Goal: Information Seeking & Learning: Check status

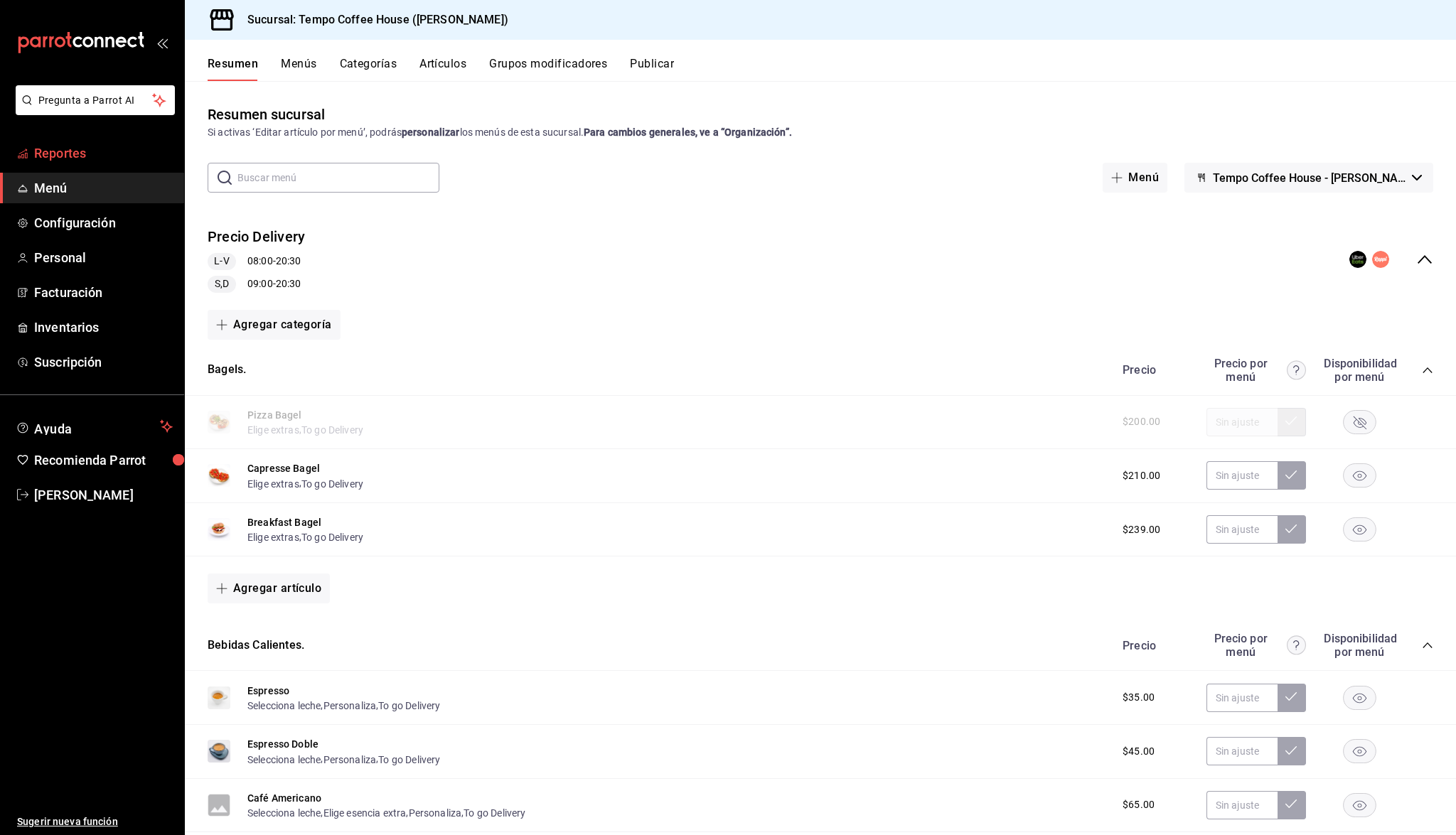
click at [111, 151] on span "Reportes" at bounding box center [103, 153] width 139 height 19
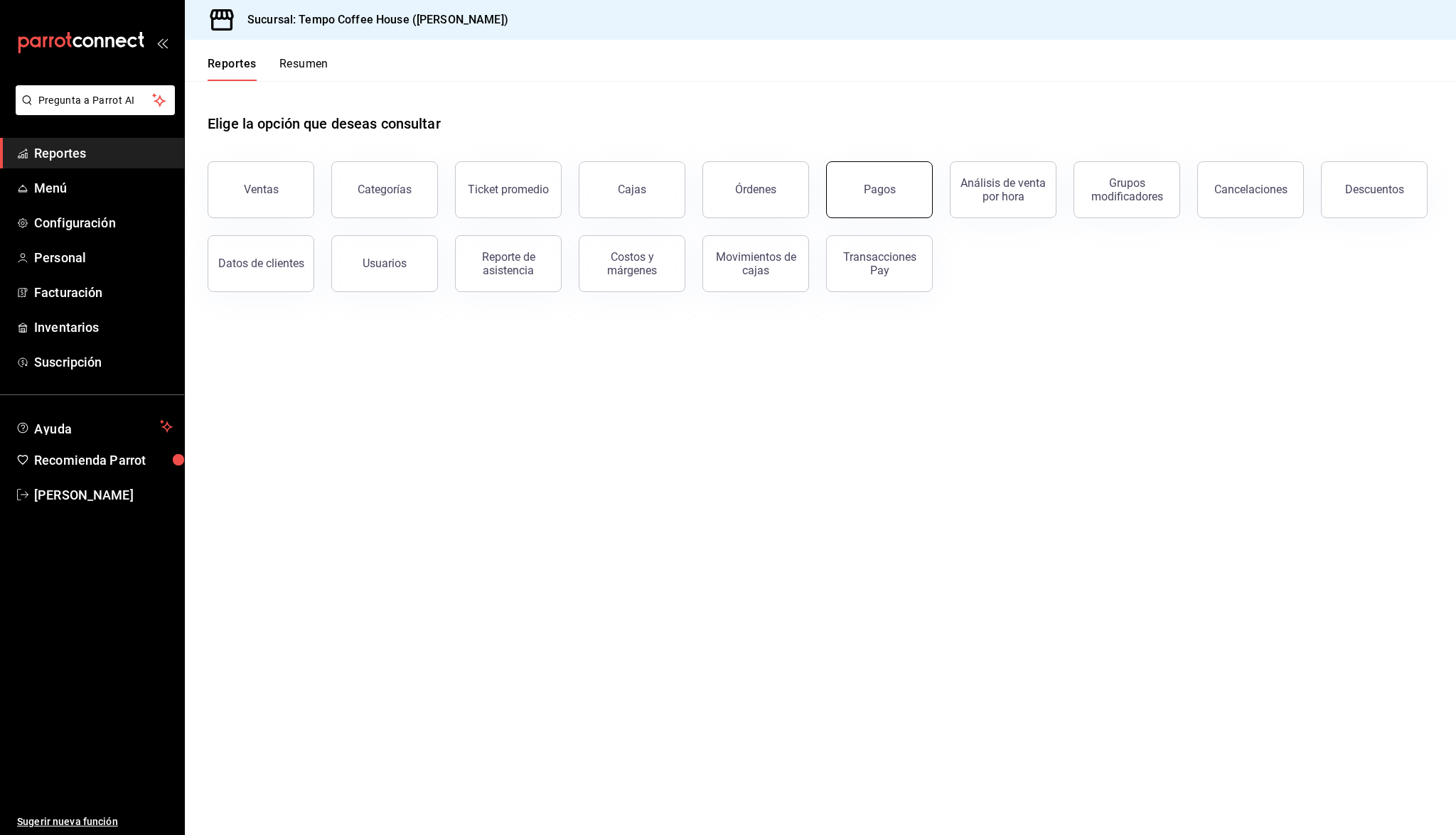
click at [859, 187] on button "Pagos" at bounding box center [879, 190] width 107 height 57
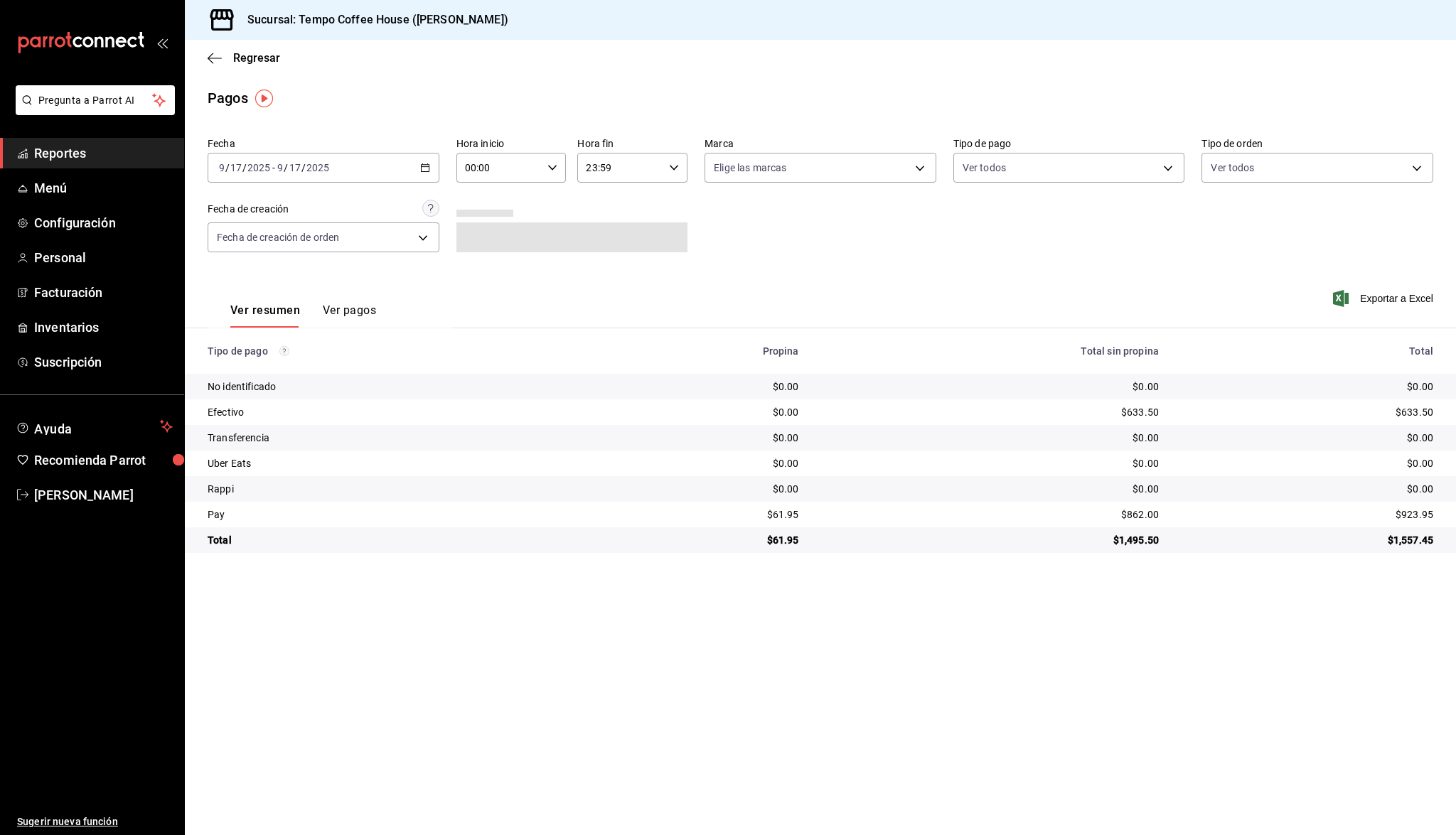
click at [362, 176] on div "[DATE] [DATE] - [DATE] [DATE]" at bounding box center [323, 167] width 232 height 29
click at [283, 251] on li "Ayer" at bounding box center [274, 243] width 133 height 32
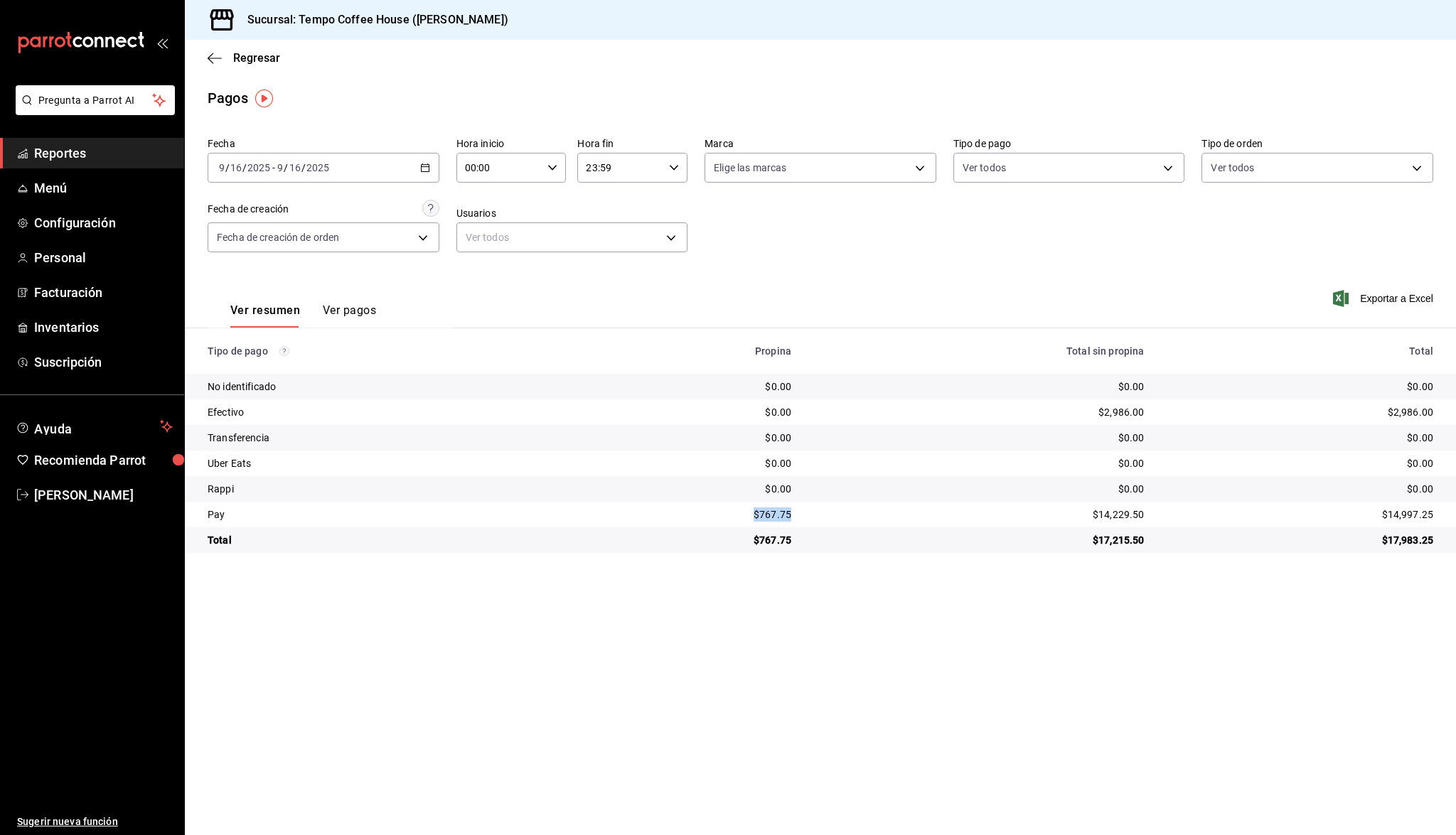
drag, startPoint x: 792, startPoint y: 511, endPoint x: 747, endPoint y: 508, distance: 45.1
click at [747, 508] on div "$767.75" at bounding box center [696, 514] width 189 height 14
copy div "$767.75"
drag, startPoint x: 1144, startPoint y: 514, endPoint x: 1071, endPoint y: 514, distance: 73.0
click at [1071, 514] on td "$14,229.50" at bounding box center [979, 515] width 353 height 26
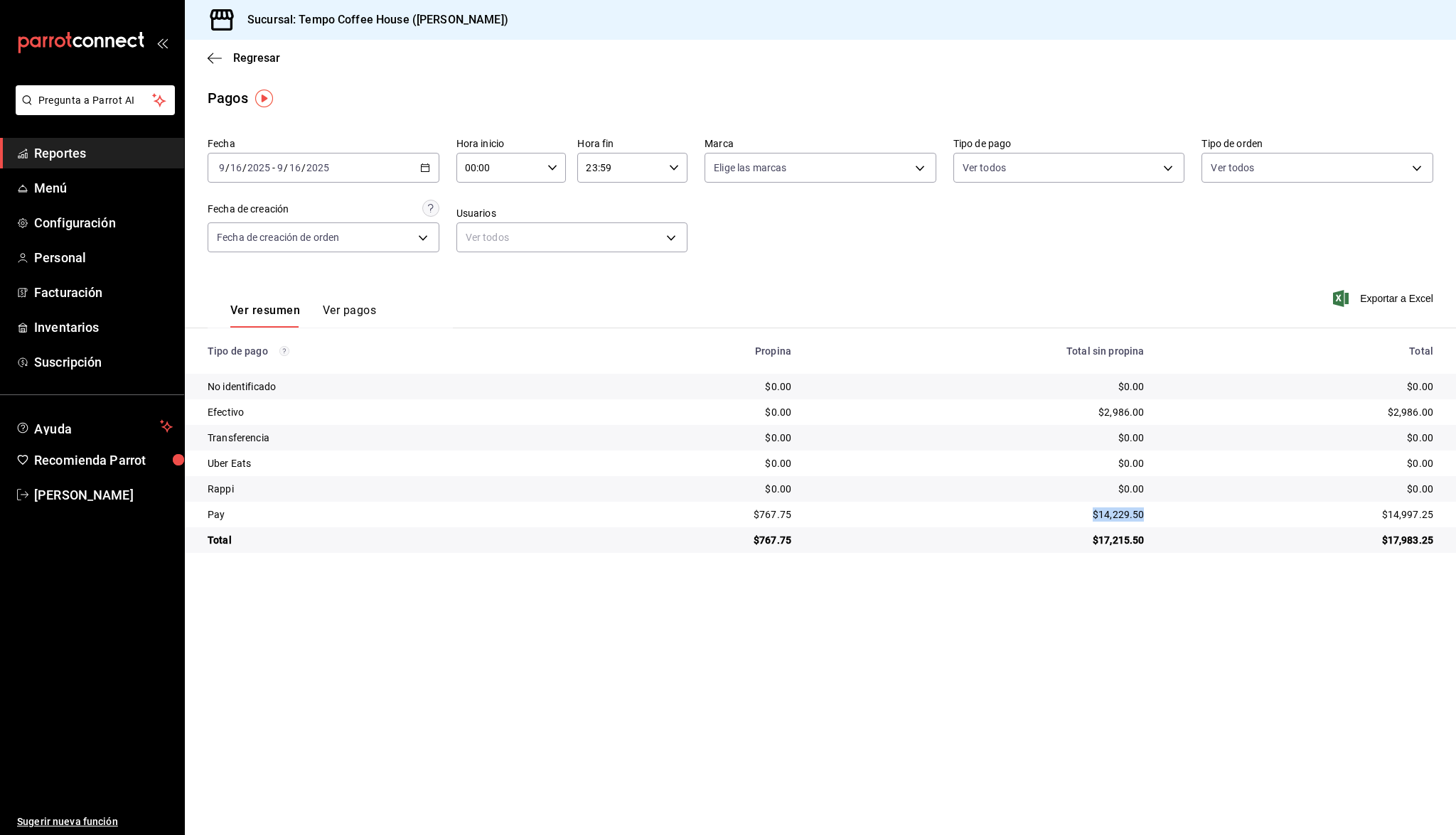
copy div "$14,229.50"
drag, startPoint x: 1139, startPoint y: 412, endPoint x: 1071, endPoint y: 403, distance: 68.6
click at [1071, 403] on td "$2,986.00" at bounding box center [979, 413] width 353 height 26
copy div "$2,986.00"
click at [75, 148] on span "Reportes" at bounding box center [103, 153] width 139 height 19
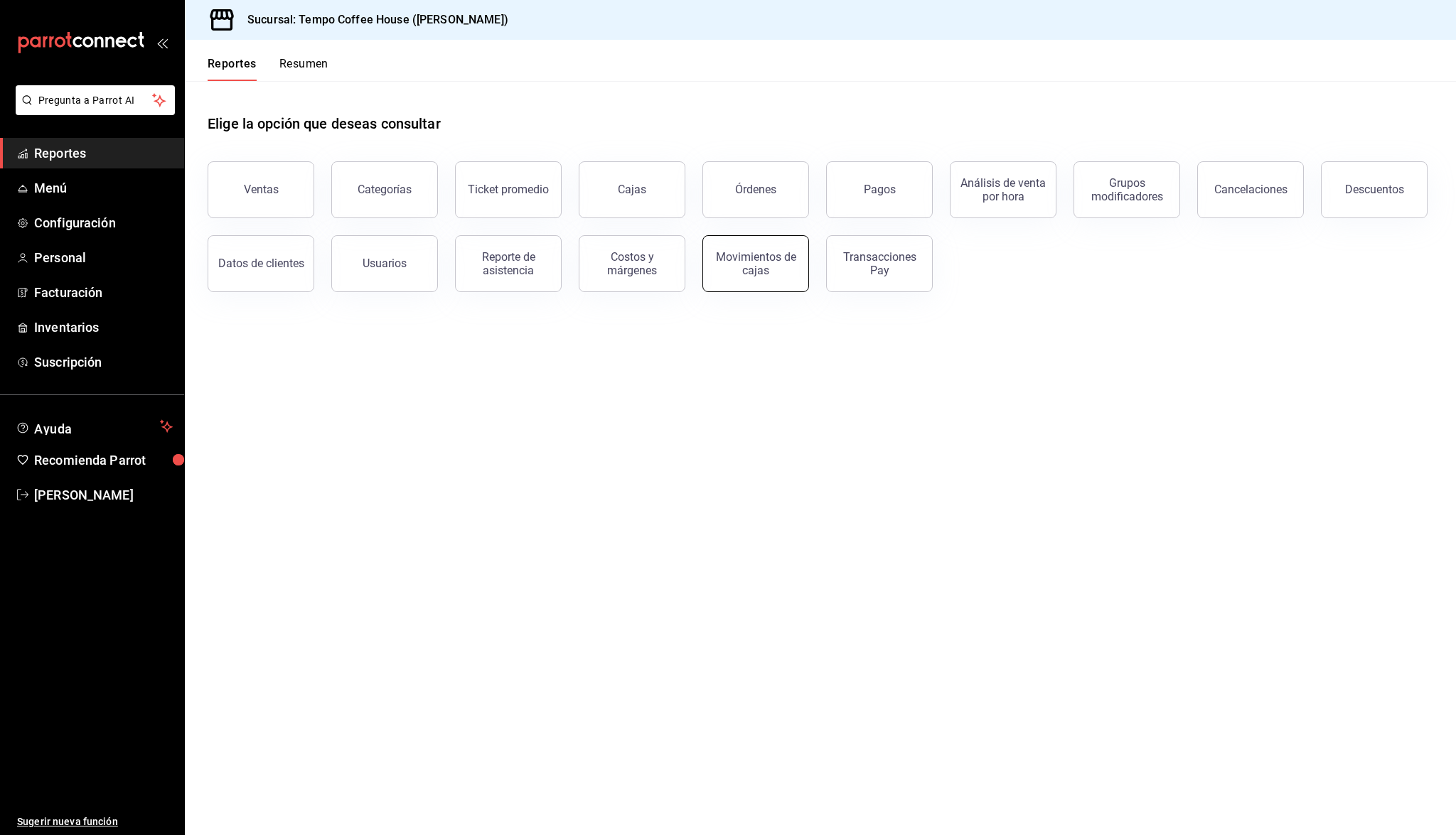
click at [757, 270] on div "Movimientos de cajas" at bounding box center [756, 264] width 88 height 27
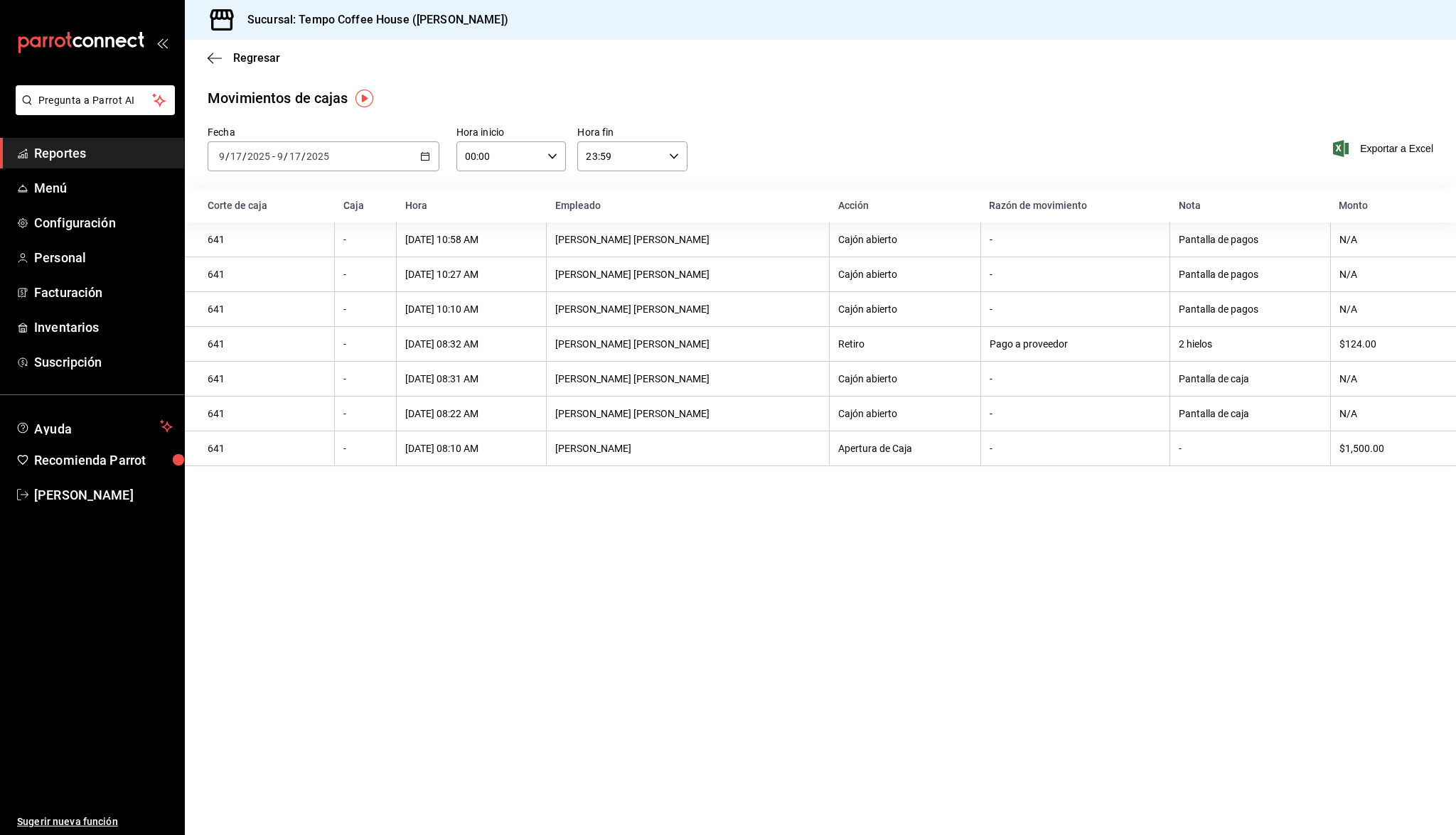
click at [374, 149] on div "[DATE] [DATE] - [DATE] [DATE]" at bounding box center [323, 156] width 232 height 29
click at [290, 230] on span "Ayer" at bounding box center [274, 231] width 110 height 15
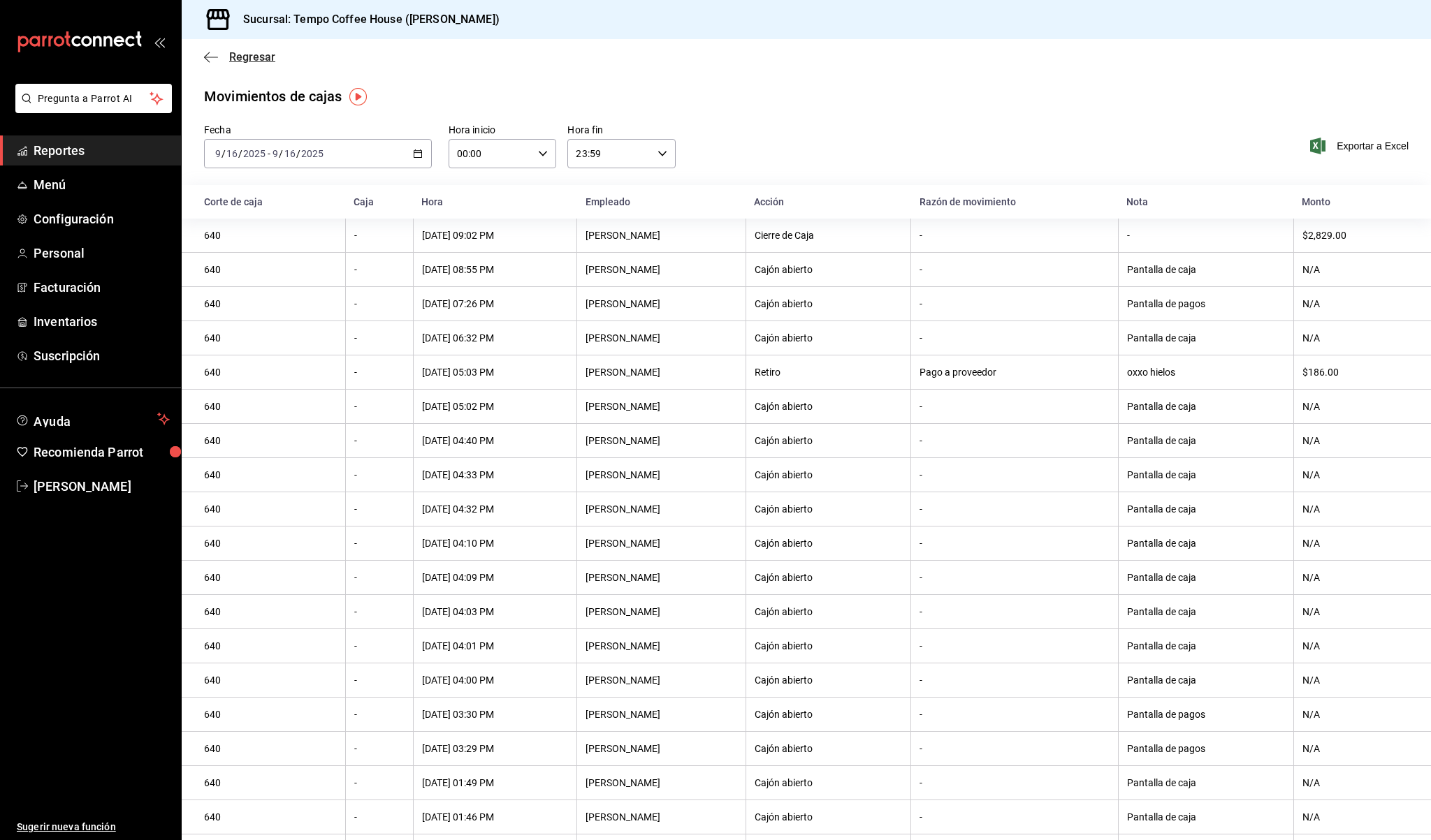
click at [206, 51] on icon "button" at bounding box center [211, 57] width 14 height 13
